Goal: Information Seeking & Learning: Learn about a topic

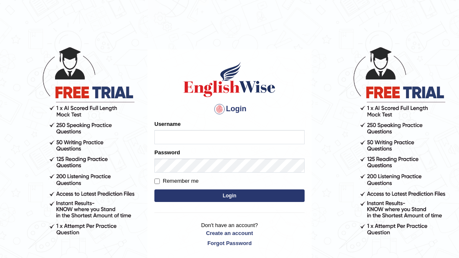
type input "[PERSON_NAME]"
click at [228, 196] on button "Login" at bounding box center [229, 195] width 150 height 13
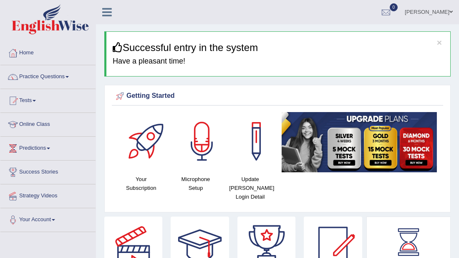
click at [55, 72] on link "Practice Questions" at bounding box center [47, 75] width 95 height 21
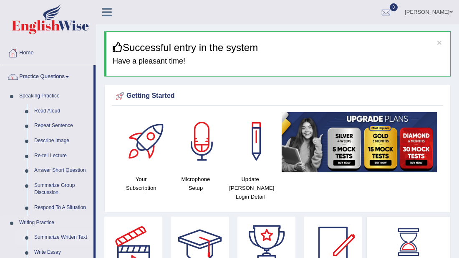
click at [49, 233] on link "Summarize Written Text" at bounding box center [61, 237] width 63 height 15
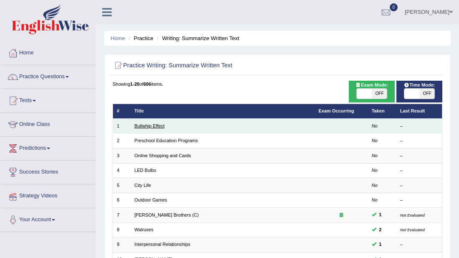
click at [150, 123] on link "Bullwhip Effect" at bounding box center [149, 125] width 30 height 5
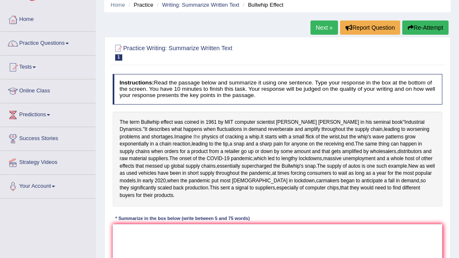
scroll to position [50, 0]
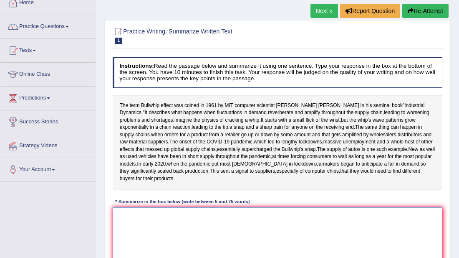
click at [119, 252] on textarea at bounding box center [278, 241] width 330 height 69
type textarea "t"
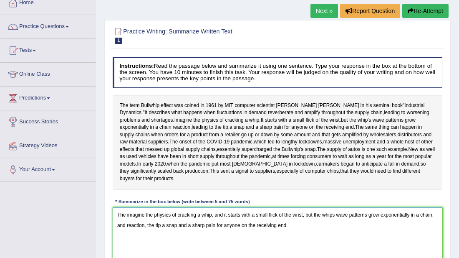
click at [350, 255] on textarea "The imagine the physics of cracking a whip, and it starts with a small flick of…" at bounding box center [278, 241] width 330 height 69
click at [302, 250] on textarea "The imagine the physics of cracking a whip, and it starts with a small flick of…" at bounding box center [278, 241] width 330 height 69
click at [317, 254] on textarea "The imagine the physics of cracking a whip, and it starts with a small flick of…" at bounding box center [278, 241] width 330 height 69
type textarea "The imagine the physics of cracking a whip, and it starts with a small flick of…"
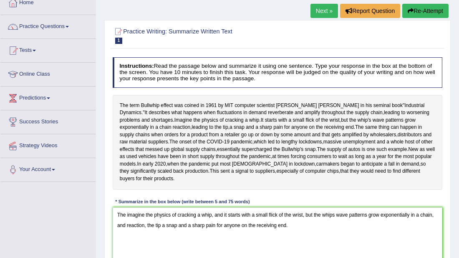
click at [349, 189] on div "The term Bullwhip effect was coined in 1961 by MIT computer scientist Jay Forre…" at bounding box center [278, 142] width 330 height 95
click at [344, 220] on div "Instructions: Read the passage below and summarize it using one sentence. Type …" at bounding box center [278, 169] width 334 height 231
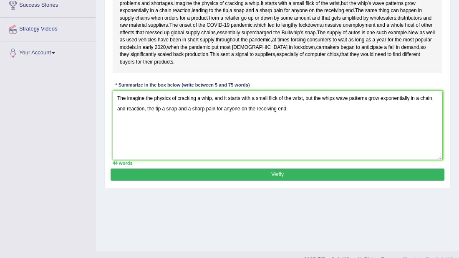
scroll to position [181, 0]
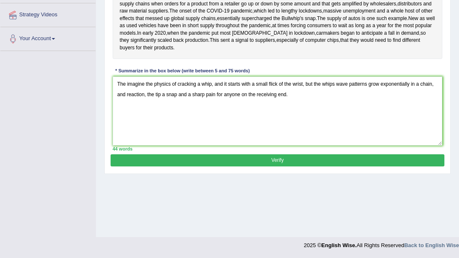
click at [280, 152] on div "44 words" at bounding box center [278, 148] width 330 height 7
click at [276, 166] on button "Verify" at bounding box center [278, 160] width 334 height 12
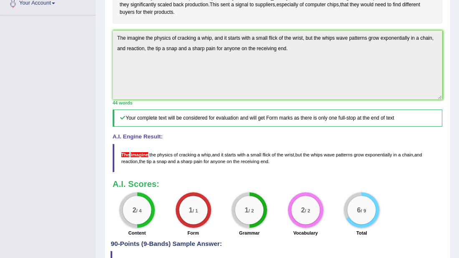
scroll to position [207, 0]
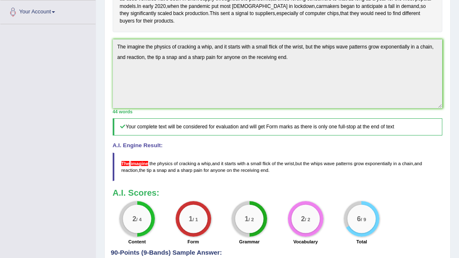
click at [97, 63] on div "Home Practice Writing: Summarize Written Text Bullwhip Effect Next » Report Que…" at bounding box center [277, 45] width 363 height 505
click at [95, 75] on div "Toggle navigation Home Practice Questions Speaking Practice Read Aloud Repeat S…" at bounding box center [229, 54] width 459 height 522
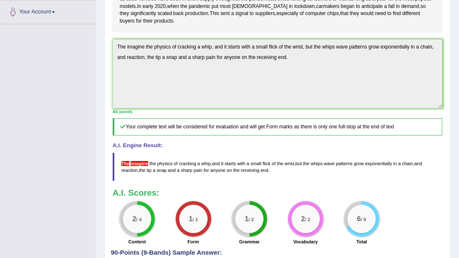
click at [95, 75] on div "Toggle navigation Home Practice Questions Speaking Practice Read Aloud Repeat S…" at bounding box center [229, 54] width 459 height 522
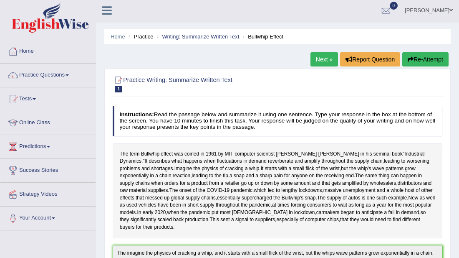
scroll to position [0, 0]
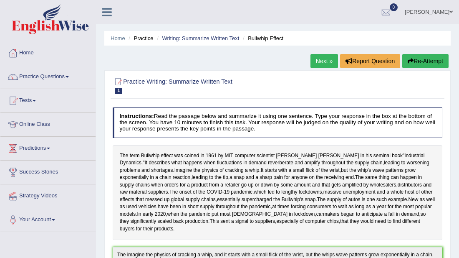
click at [323, 59] on link "Next »" at bounding box center [325, 61] width 28 height 14
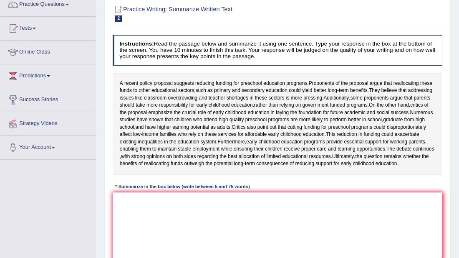
scroll to position [134, 0]
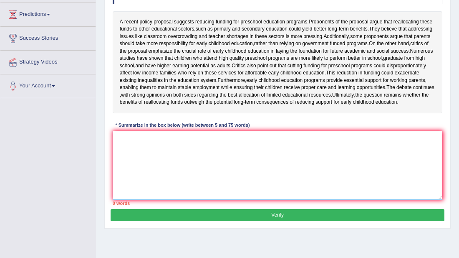
click at [145, 170] on textarea at bounding box center [278, 165] width 330 height 69
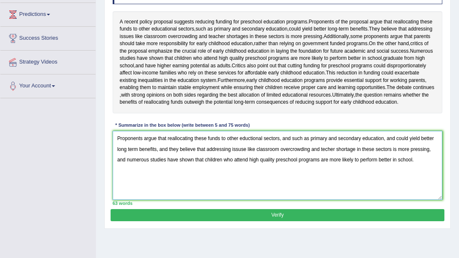
type textarea "Proponents argue that reallocating these funds to other eductional sectors, and…"
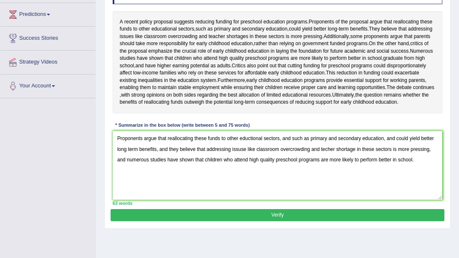
click at [278, 221] on button "Verify" at bounding box center [278, 215] width 334 height 12
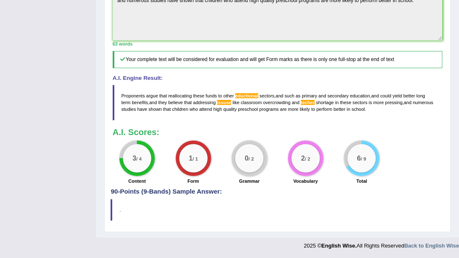
scroll to position [284, 0]
